Goal: Transaction & Acquisition: Purchase product/service

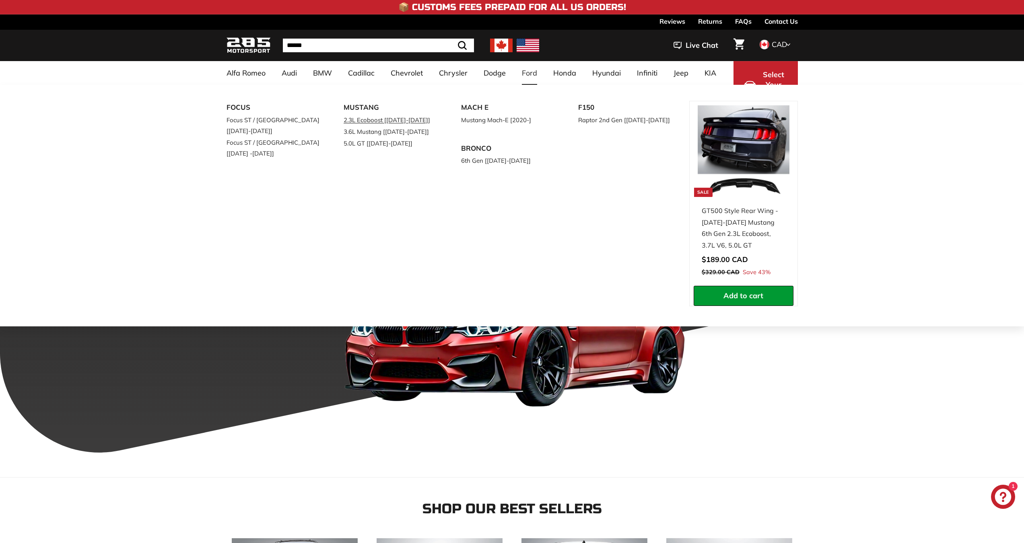
click at [386, 122] on link "2.3L Ecoboost [[DATE]-[DATE]]" at bounding box center [390, 120] width 95 height 12
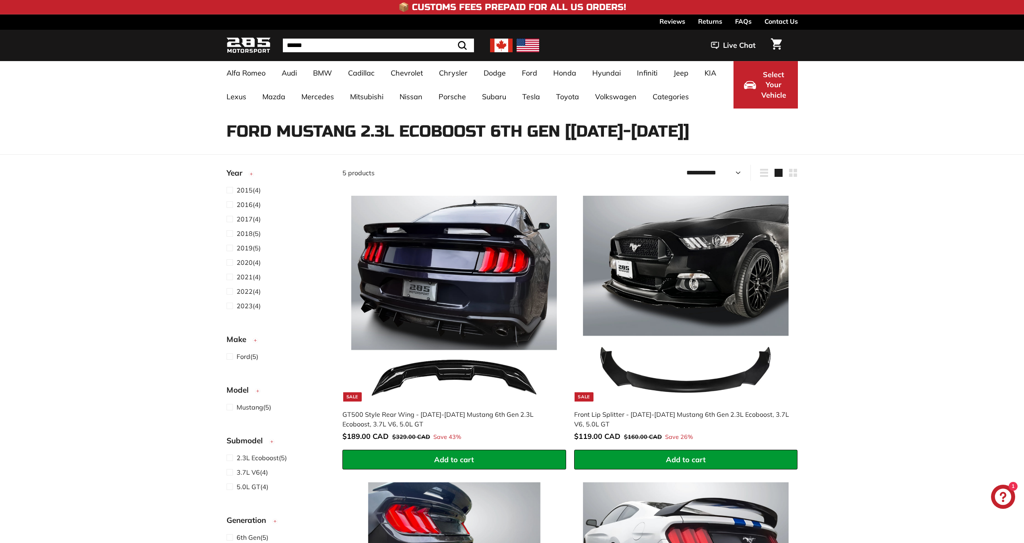
select select "**********"
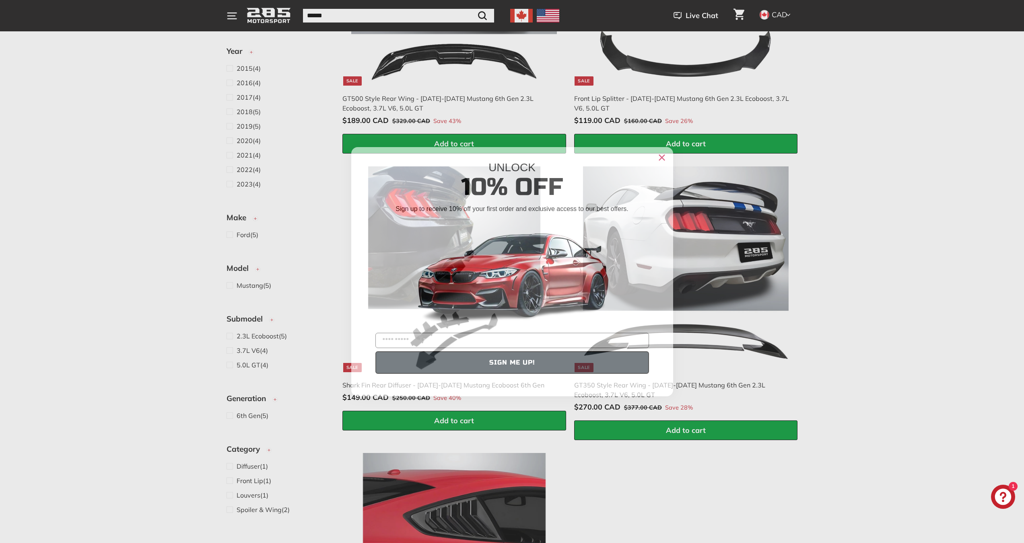
scroll to position [322, 0]
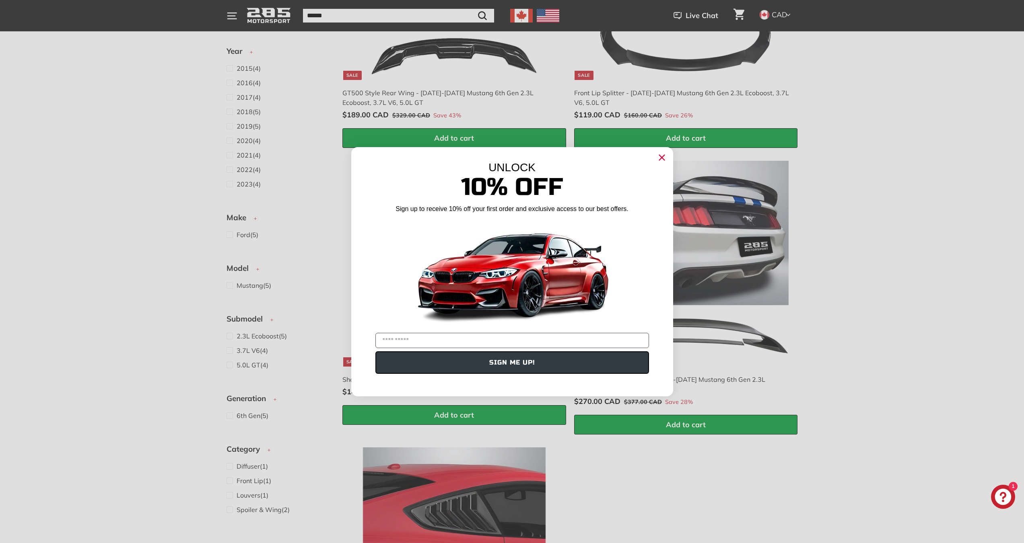
click at [669, 155] on div "UNLOCK 10% Off Sign up to receive 10% off your first order and exclusive access…" at bounding box center [512, 267] width 322 height 241
click at [660, 156] on icon "Close dialog" at bounding box center [661, 157] width 5 height 5
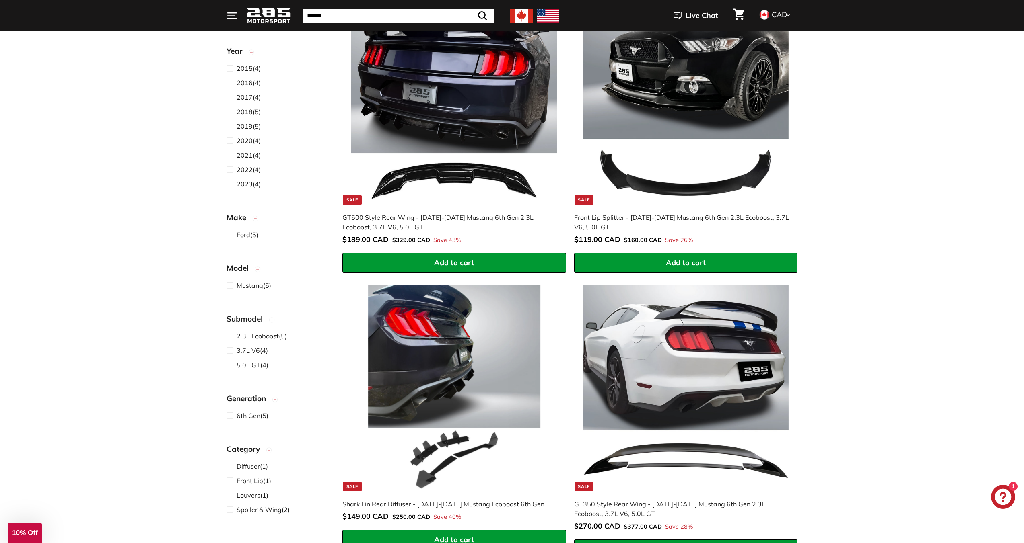
scroll to position [80, 0]
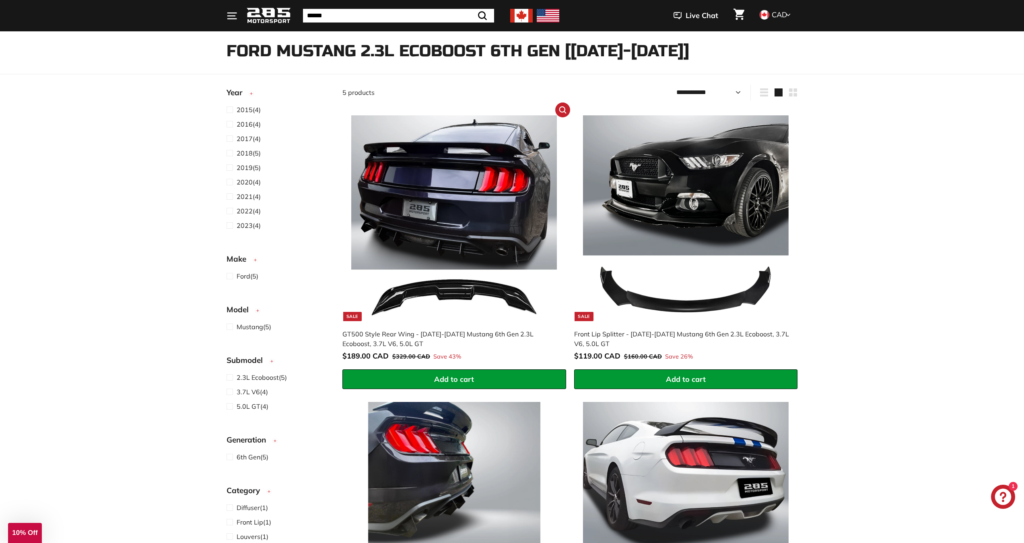
click at [481, 232] on img at bounding box center [454, 218] width 206 height 206
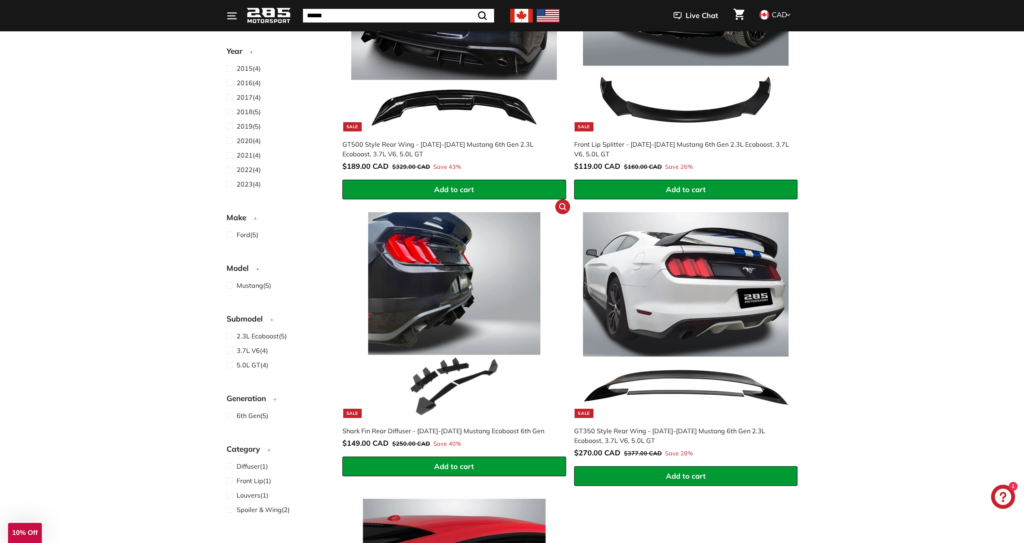
scroll to position [282, 0]
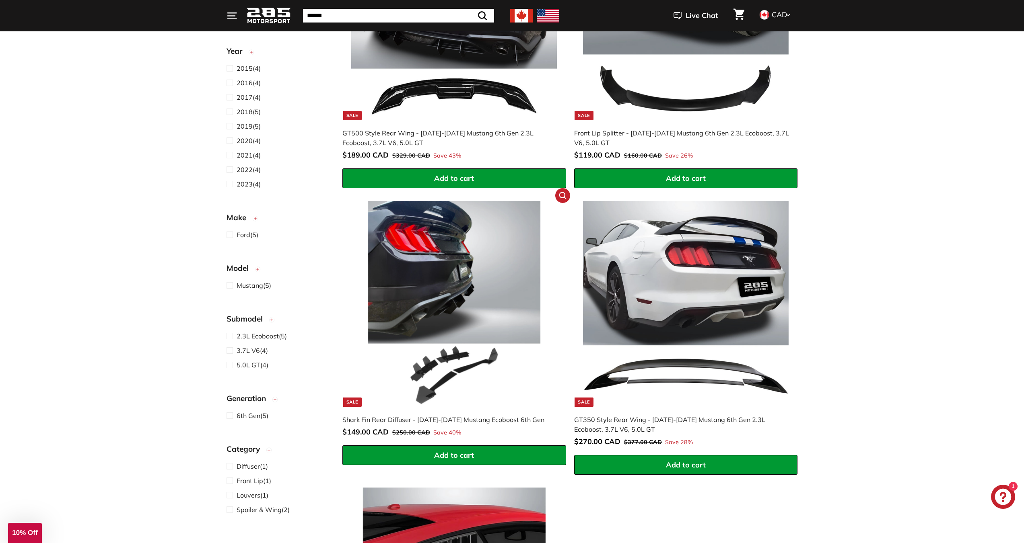
click at [441, 276] on img at bounding box center [454, 304] width 206 height 206
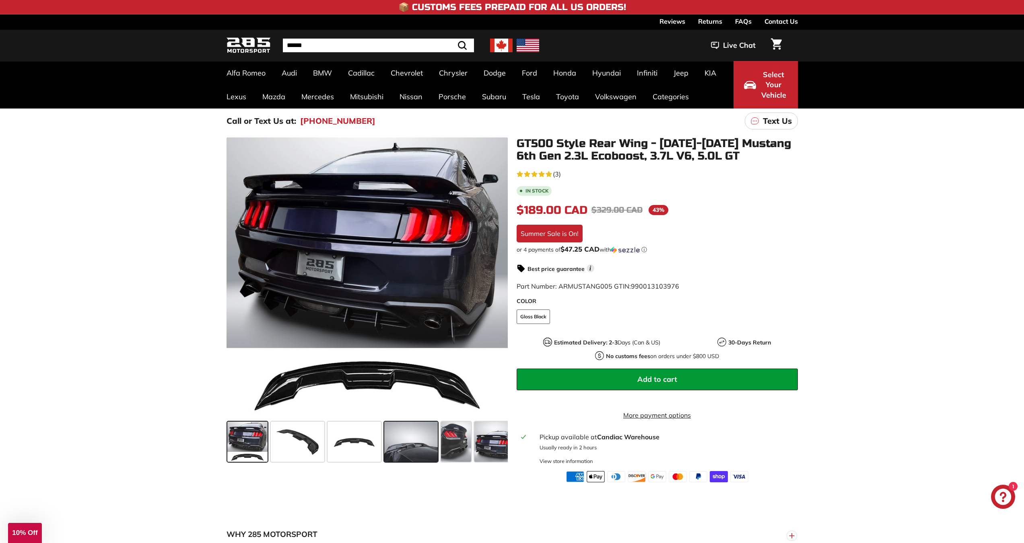
click at [412, 440] on span at bounding box center [410, 442] width 53 height 40
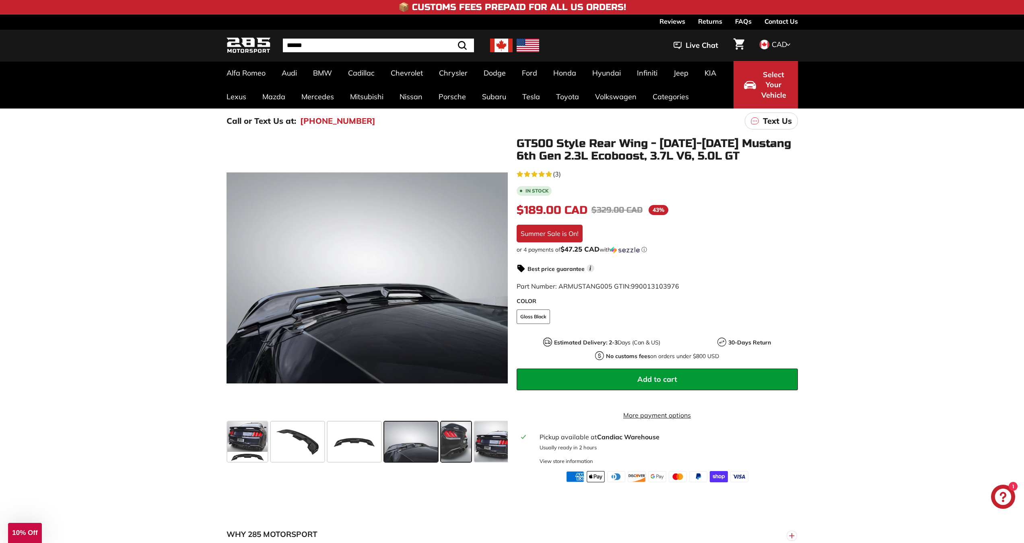
click at [470, 442] on span at bounding box center [456, 442] width 30 height 40
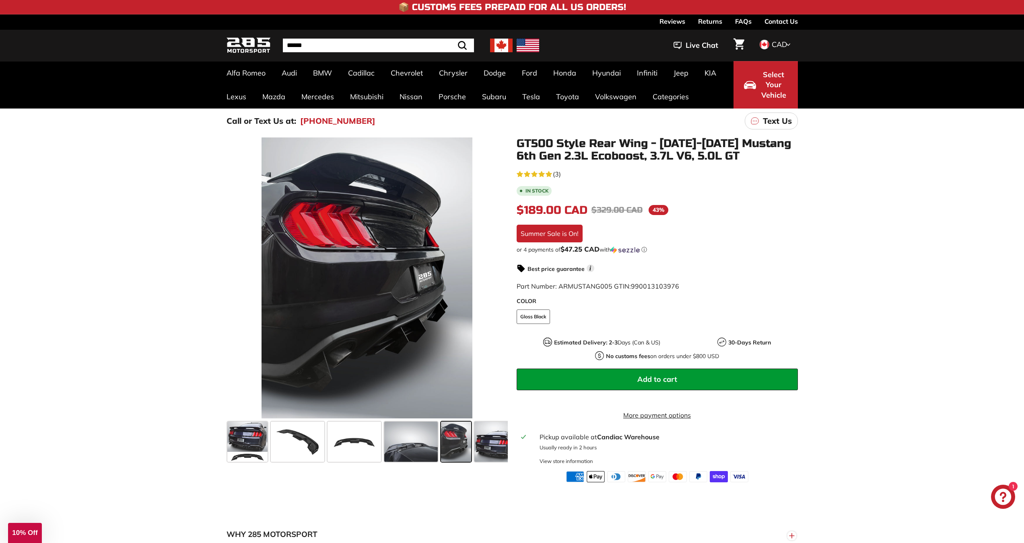
click at [508, 444] on div "GT500 Style Rear Wing - 2015-2023 Mustang 6th Gen 2.3L Ecoboost, 3.7L V6, 5.0L …" at bounding box center [653, 310] width 290 height 345
click at [490, 444] on span at bounding box center [494, 442] width 40 height 40
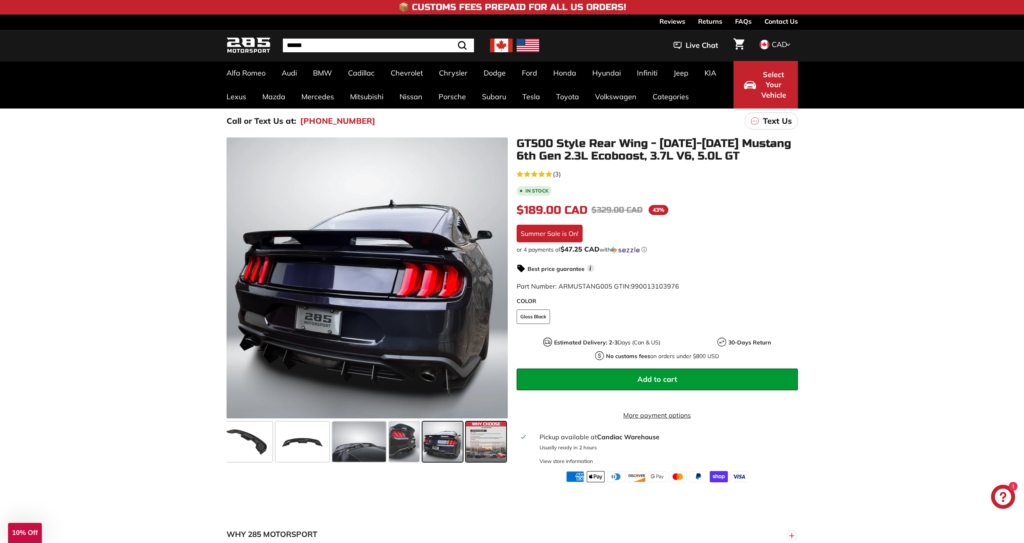
scroll to position [0, 52]
click at [478, 441] on span at bounding box center [485, 442] width 40 height 40
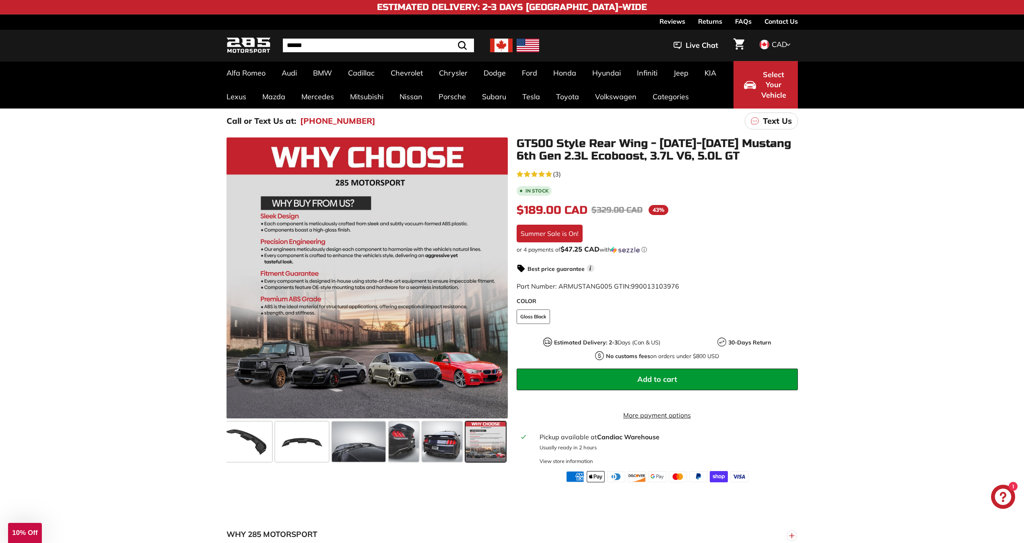
click at [478, 441] on span at bounding box center [485, 442] width 40 height 40
click at [497, 441] on span at bounding box center [485, 442] width 40 height 40
click at [465, 438] on div at bounding box center [485, 441] width 43 height 43
click at [485, 438] on span at bounding box center [485, 442] width 40 height 40
click at [444, 424] on span at bounding box center [442, 442] width 40 height 40
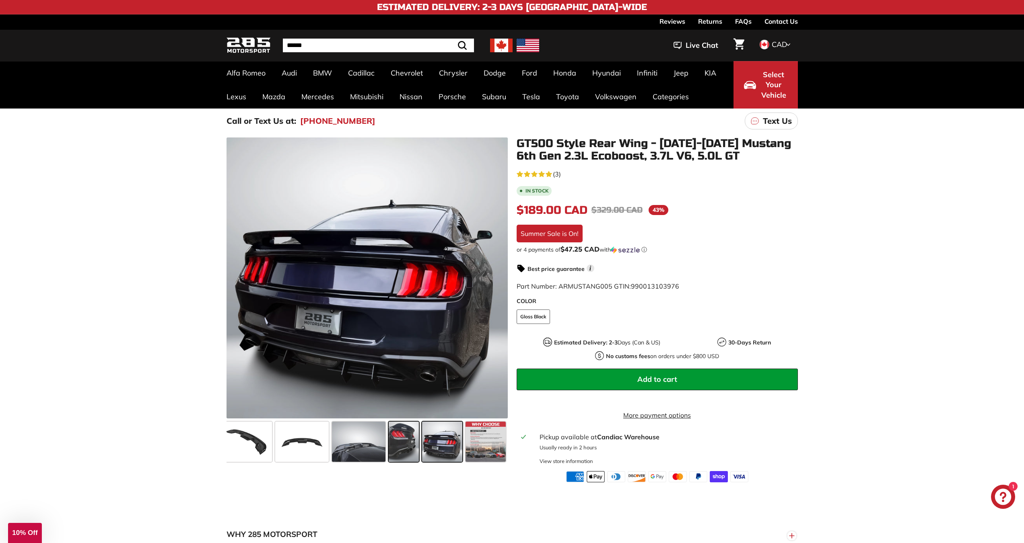
click at [396, 436] on span at bounding box center [404, 442] width 30 height 40
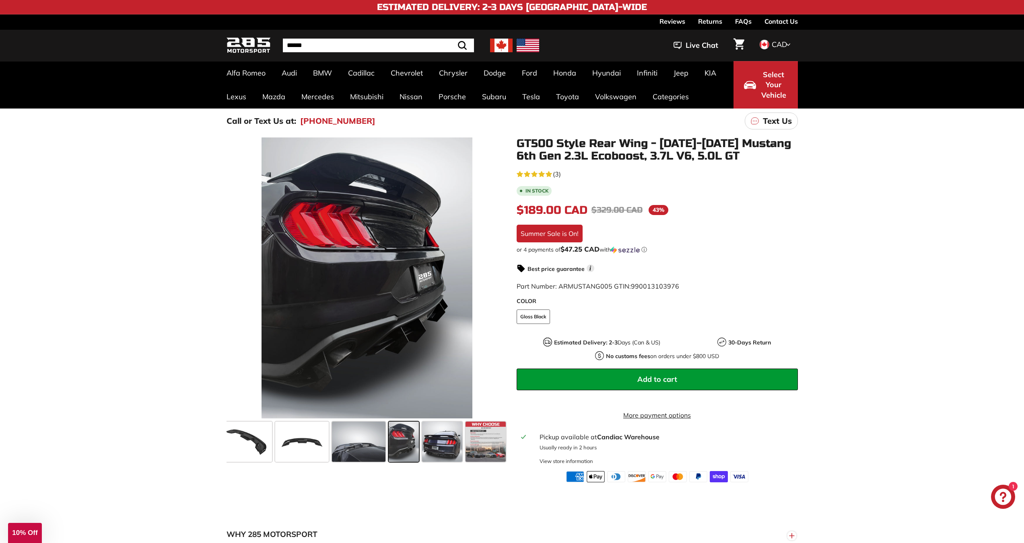
click at [618, 374] on button "Add to cart" at bounding box center [656, 380] width 281 height 22
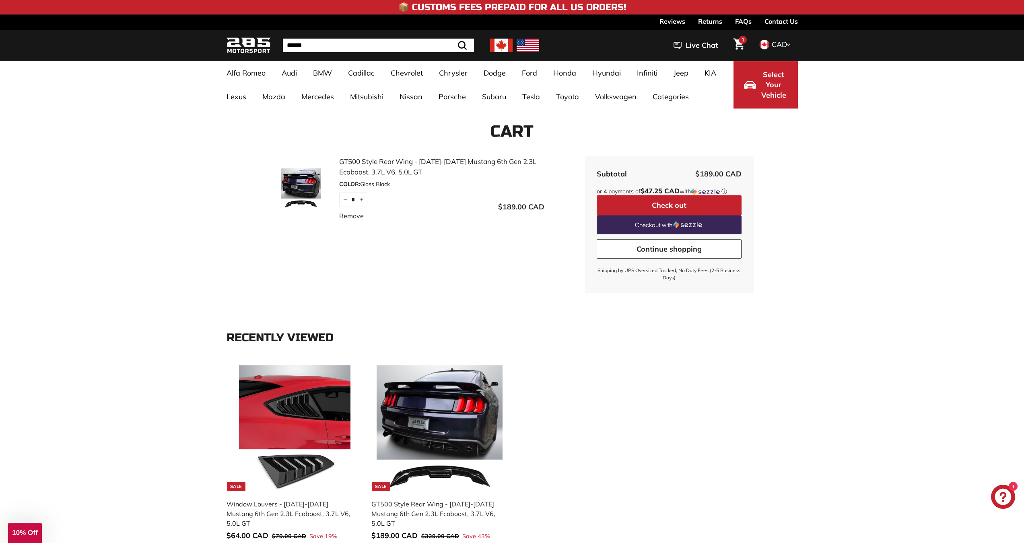
click at [699, 204] on button "Check out" at bounding box center [668, 205] width 145 height 20
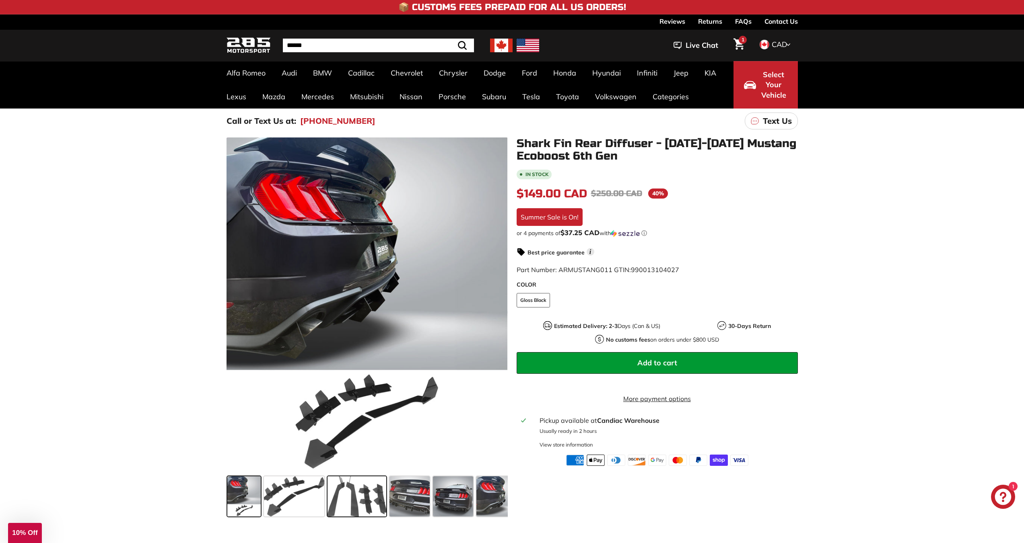
click at [362, 493] on span at bounding box center [356, 497] width 59 height 40
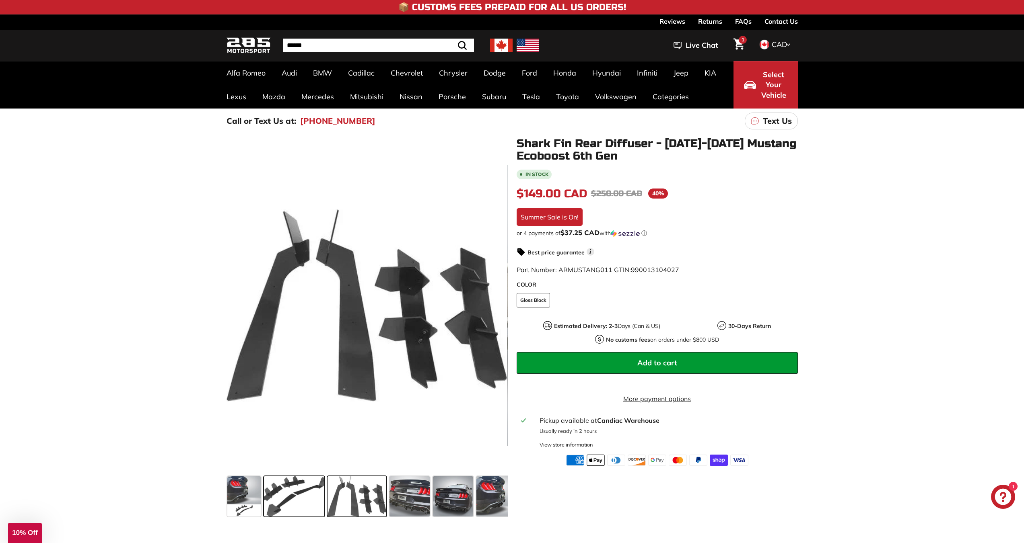
click at [298, 498] on span at bounding box center [294, 497] width 60 height 40
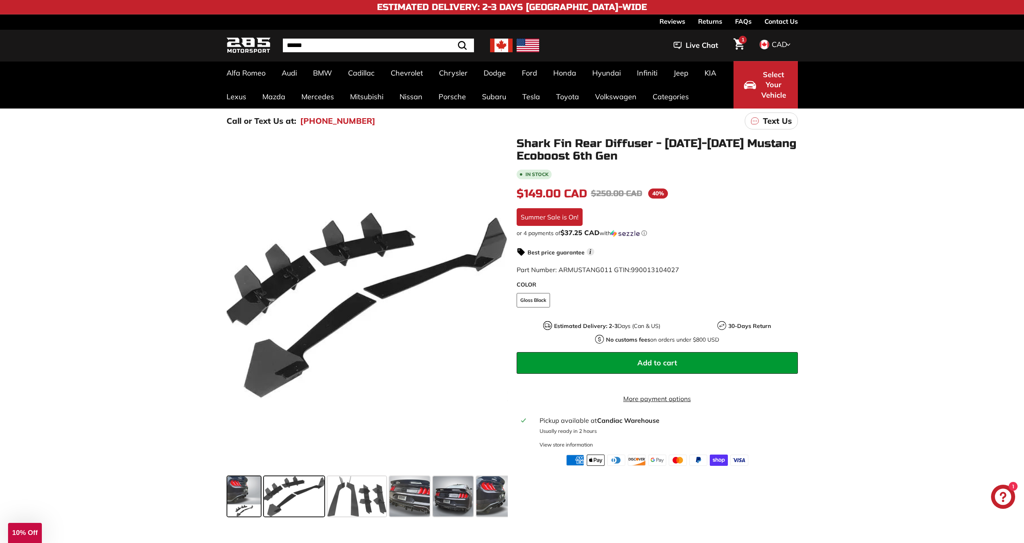
click at [250, 494] on span at bounding box center [244, 497] width 34 height 40
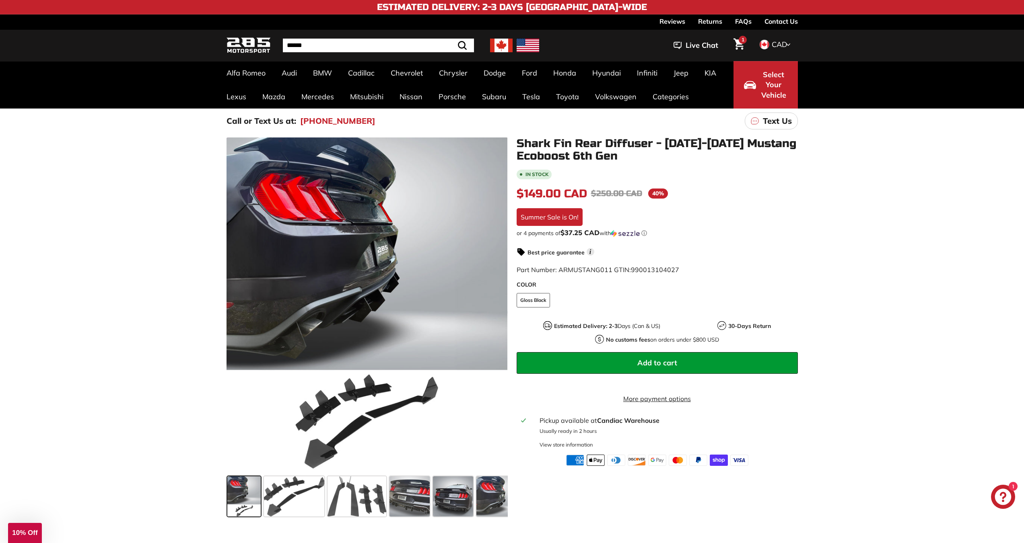
click at [250, 494] on span at bounding box center [244, 497] width 34 height 40
click at [282, 497] on span at bounding box center [294, 497] width 60 height 40
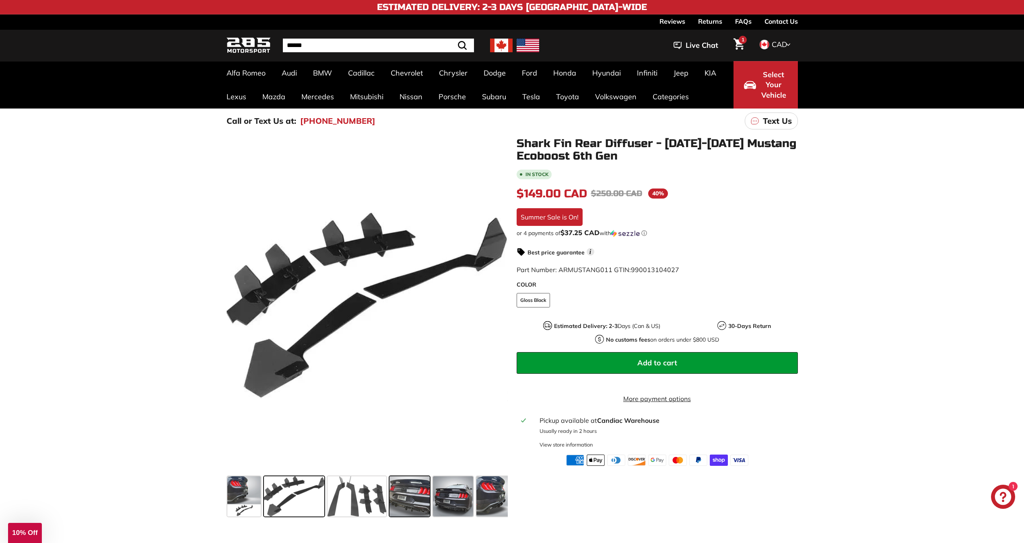
click at [409, 516] on span at bounding box center [409, 497] width 40 height 40
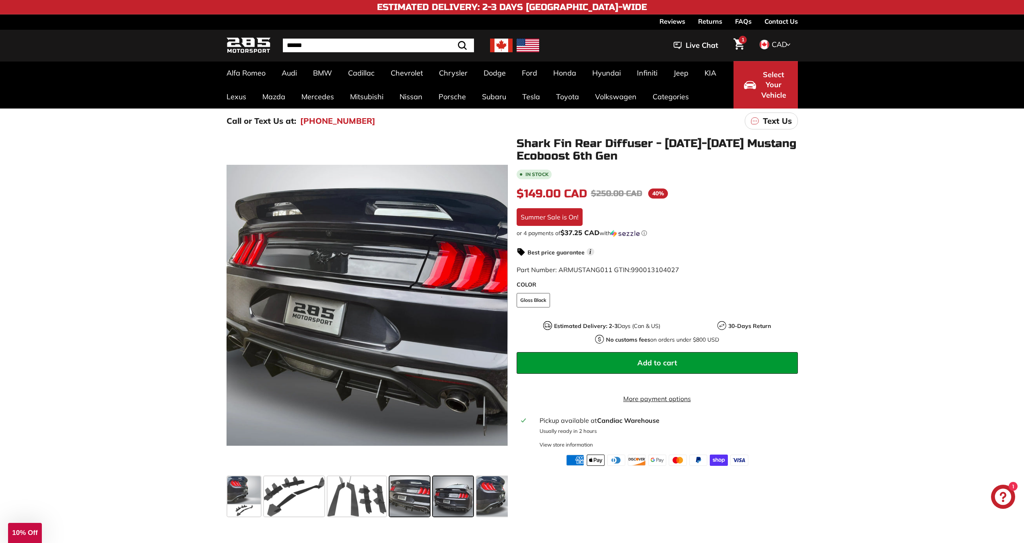
click at [453, 512] on span at bounding box center [453, 497] width 40 height 40
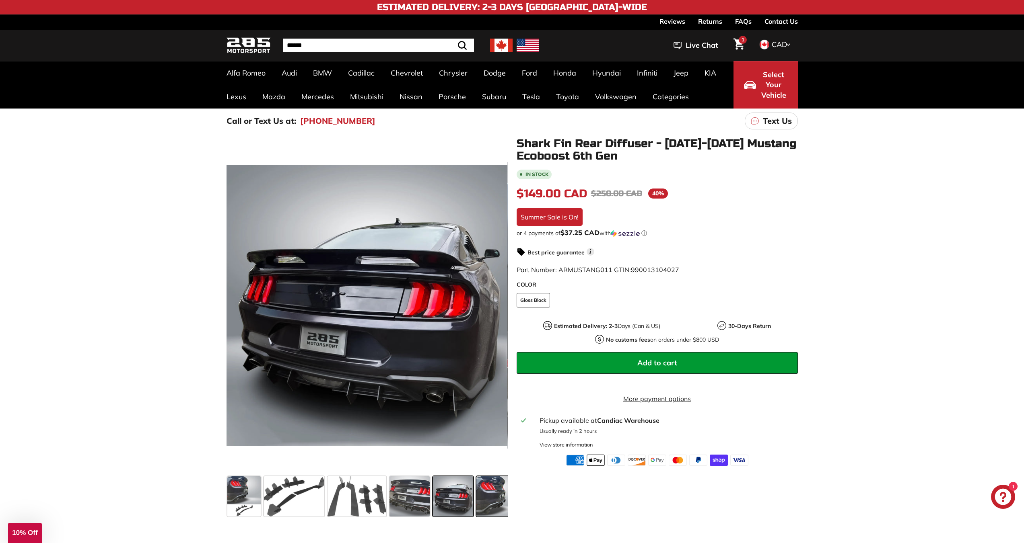
click at [475, 507] on div at bounding box center [496, 496] width 43 height 43
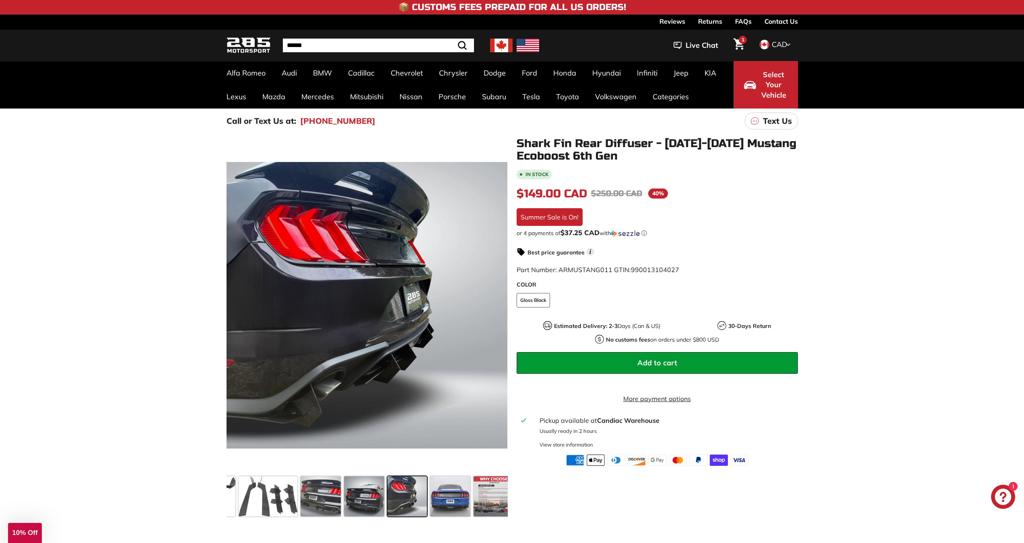
scroll to position [0, 97]
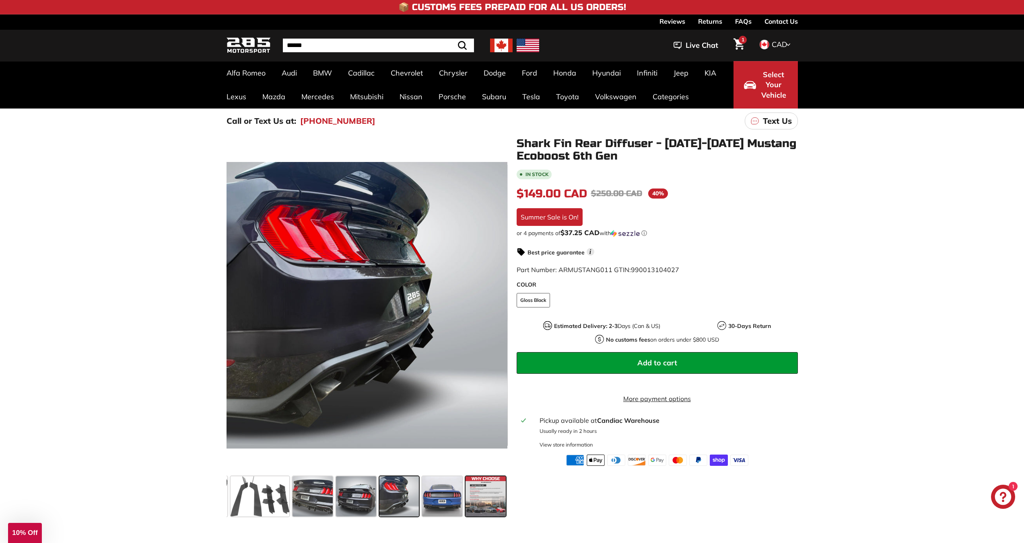
click at [491, 500] on span at bounding box center [485, 497] width 40 height 40
